Goal: Information Seeking & Learning: Learn about a topic

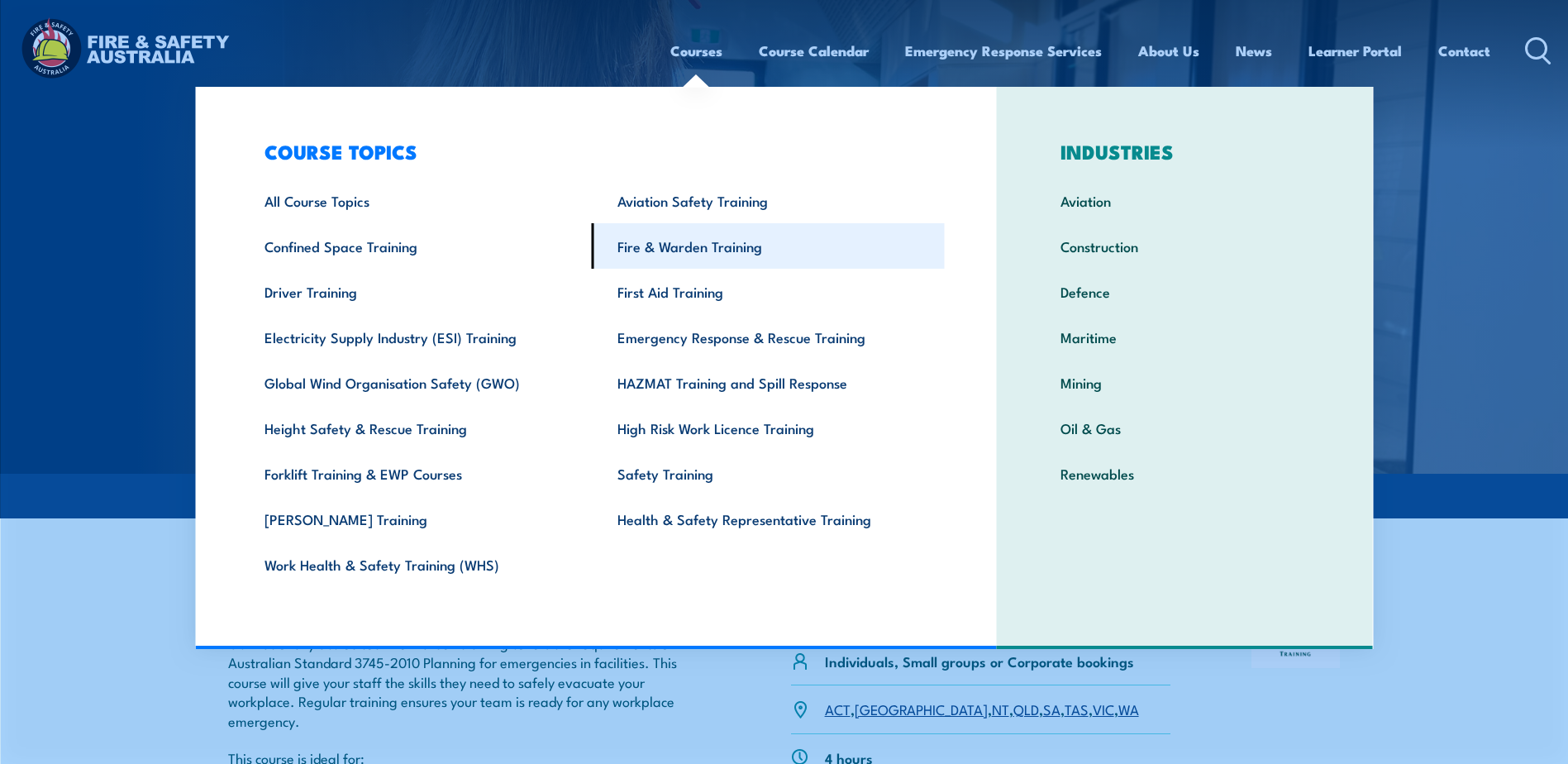
click at [705, 238] on link "Fire & Warden Training" at bounding box center [768, 246] width 353 height 45
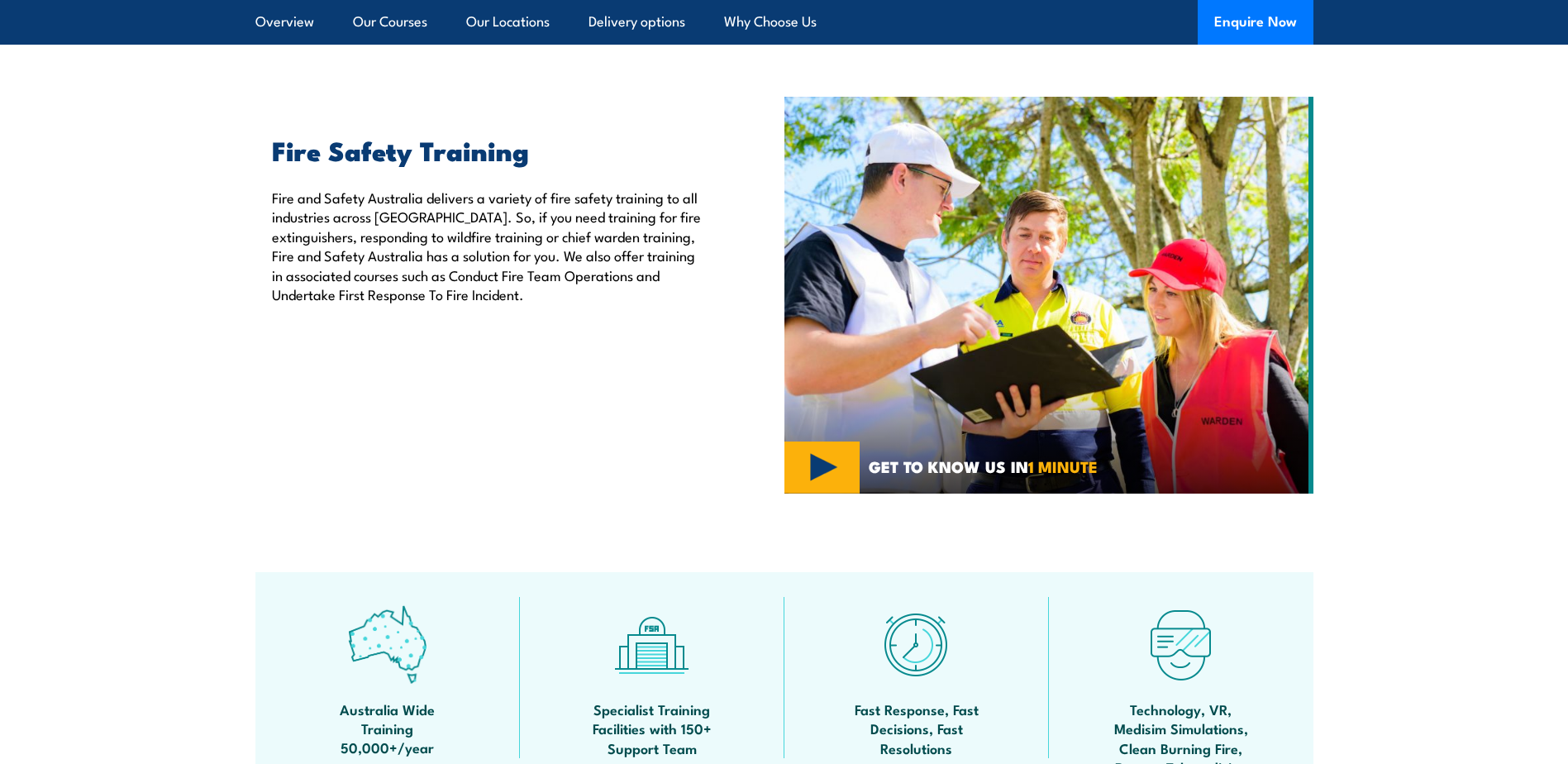
scroll to position [579, 0]
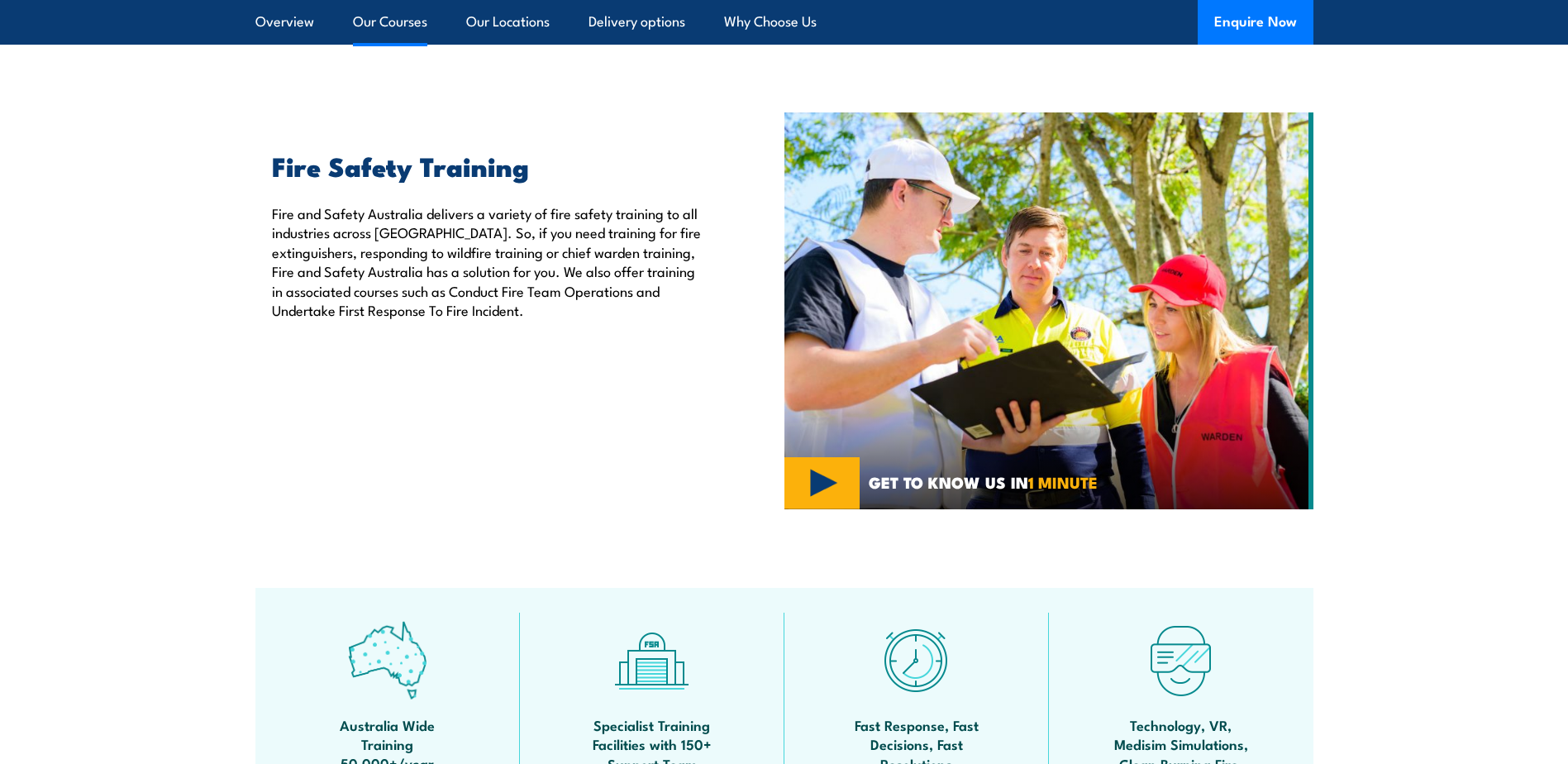
click at [385, 27] on link "Our Courses" at bounding box center [390, 22] width 75 height 44
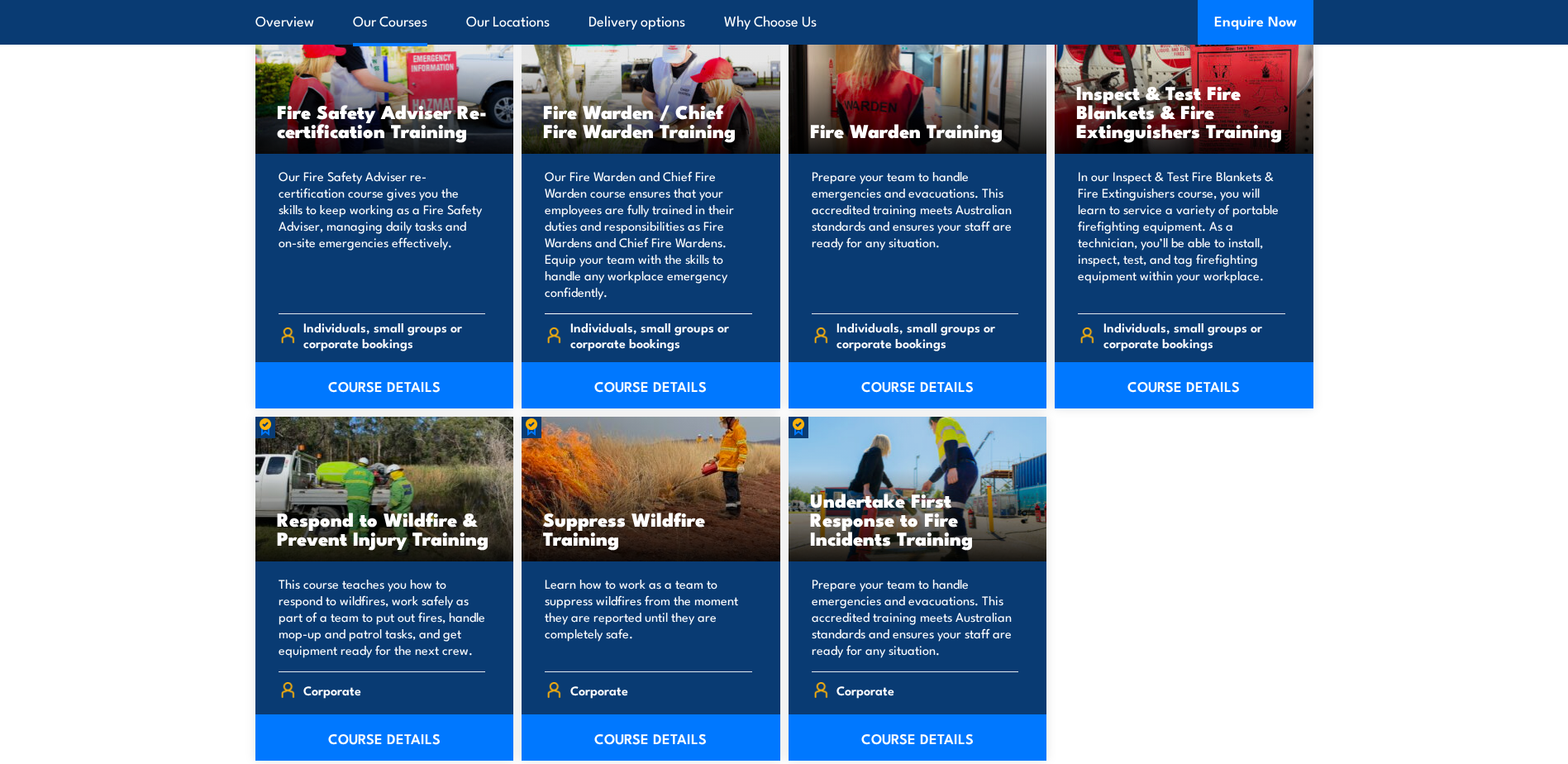
scroll to position [2265, 0]
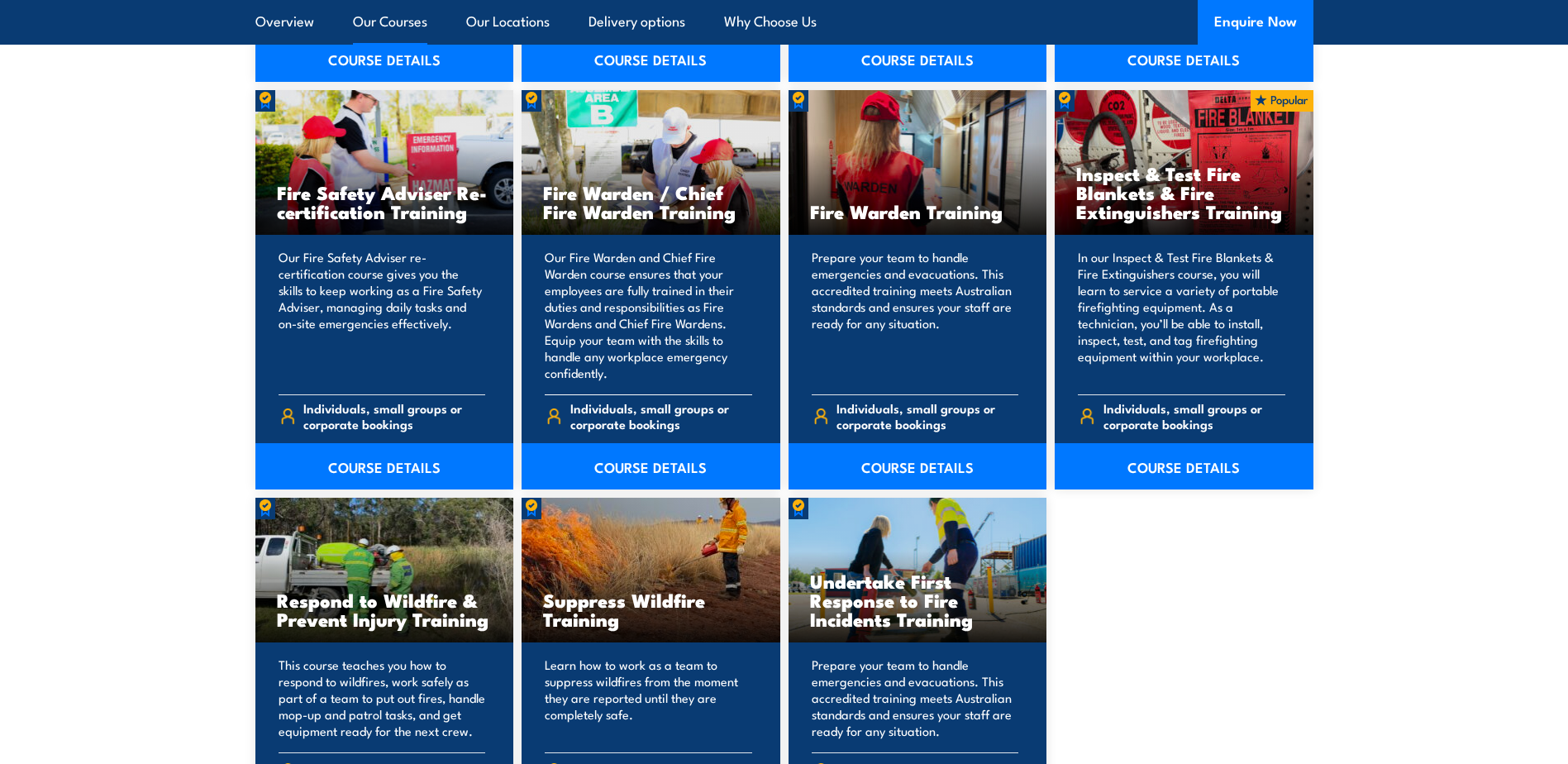
click at [652, 200] on h3 "Fire Warden / Chief Fire Warden Training" at bounding box center [651, 202] width 216 height 38
click at [628, 460] on link "COURSE DETAILS" at bounding box center [651, 466] width 259 height 46
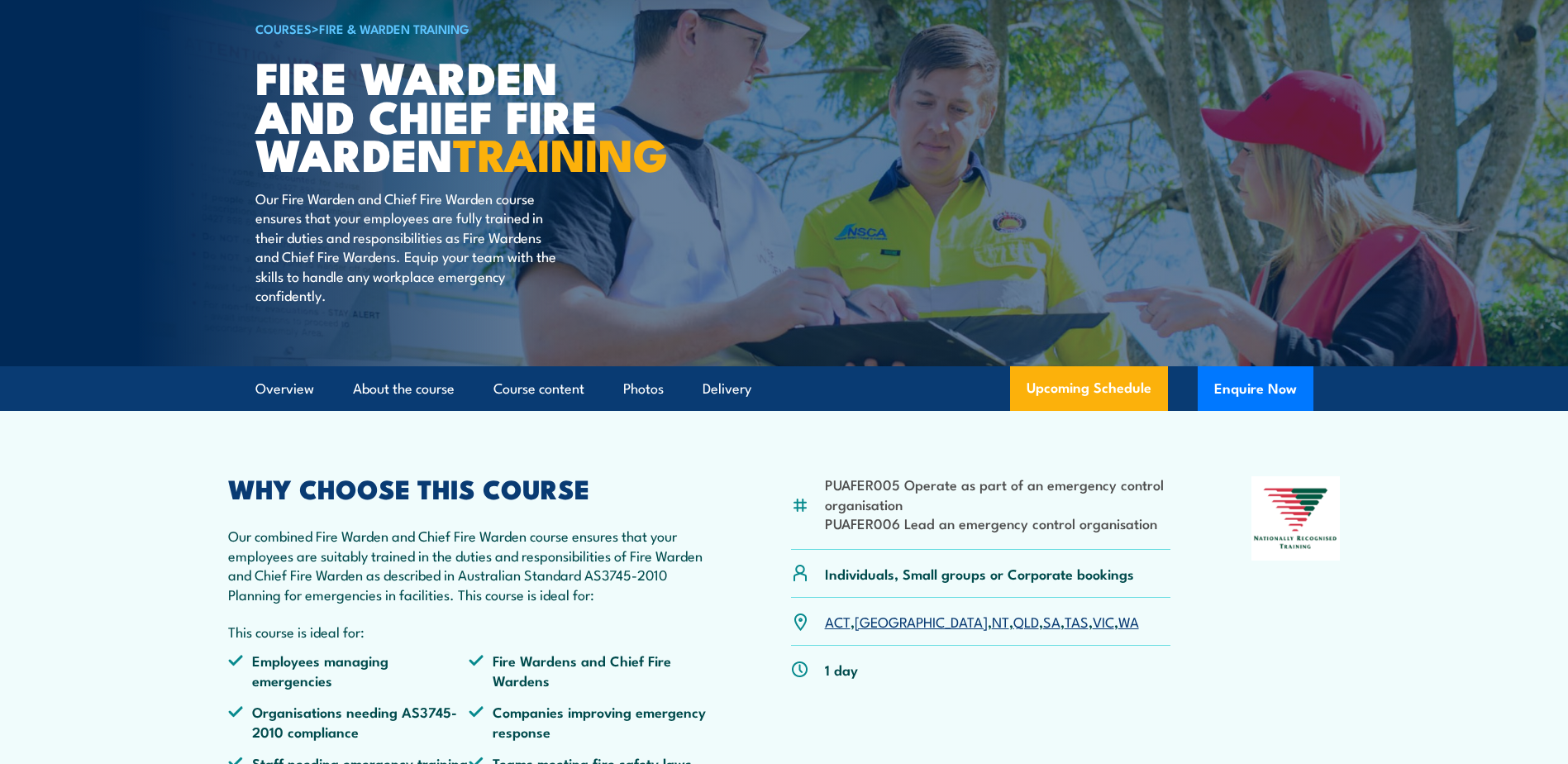
scroll to position [165, 0]
